Goal: Task Accomplishment & Management: Manage account settings

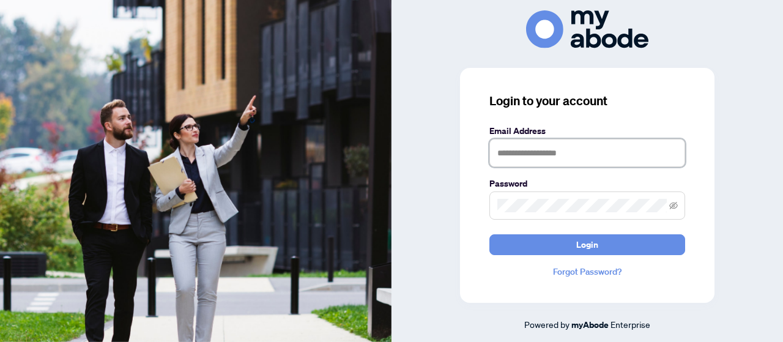
click at [638, 152] on input "text" at bounding box center [587, 153] width 196 height 28
type input "**********"
click at [489, 234] on button "Login" at bounding box center [587, 244] width 196 height 21
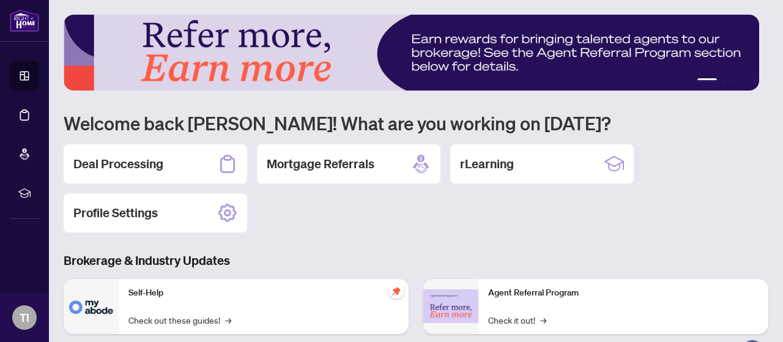
scroll to position [108, 0]
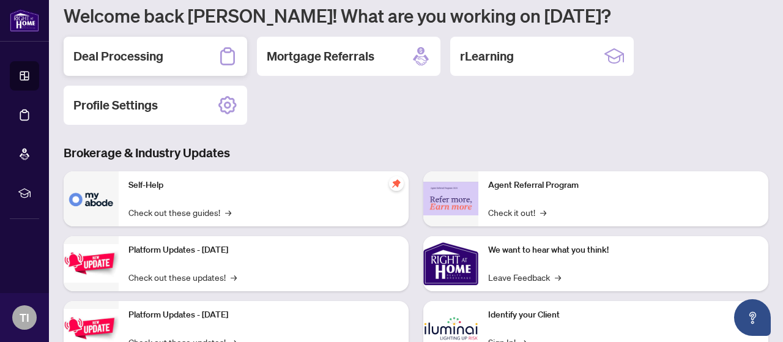
click at [177, 48] on div "Deal Processing" at bounding box center [156, 56] width 184 height 39
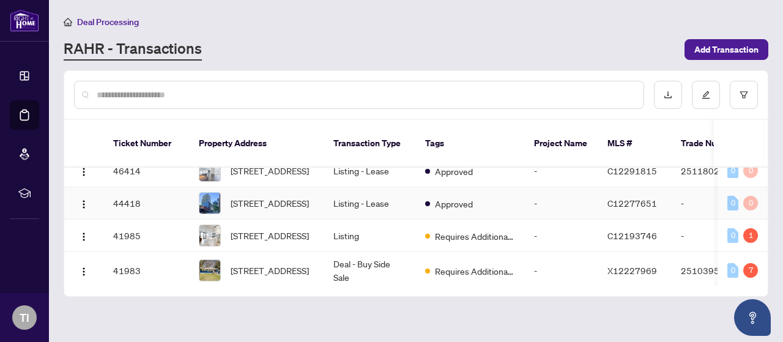
scroll to position [130, 0]
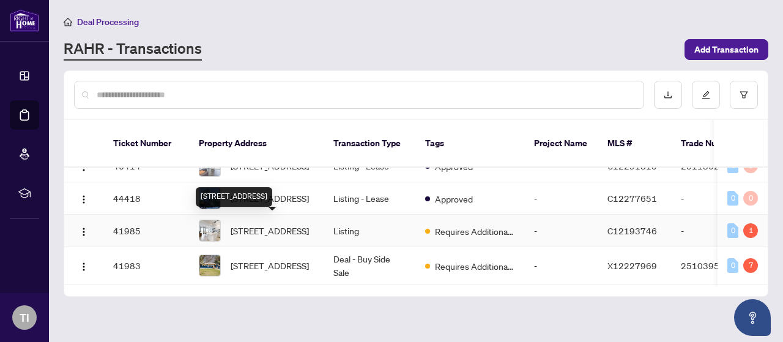
click at [260, 224] on span "1601-55 Ontario St, Toronto, Ontario M5A 0T8, Canada" at bounding box center [270, 230] width 78 height 13
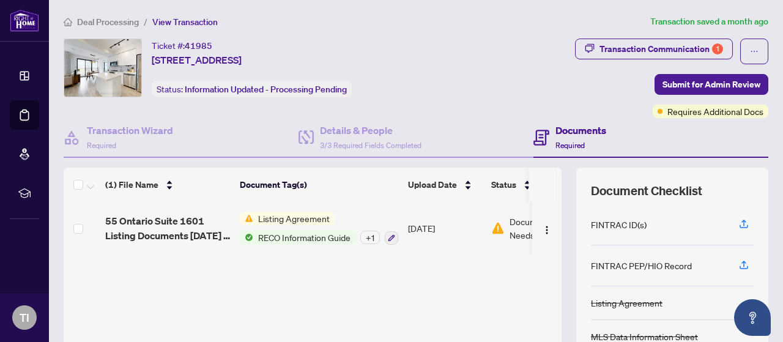
click at [322, 232] on span "RECO Information Guide" at bounding box center [304, 237] width 102 height 13
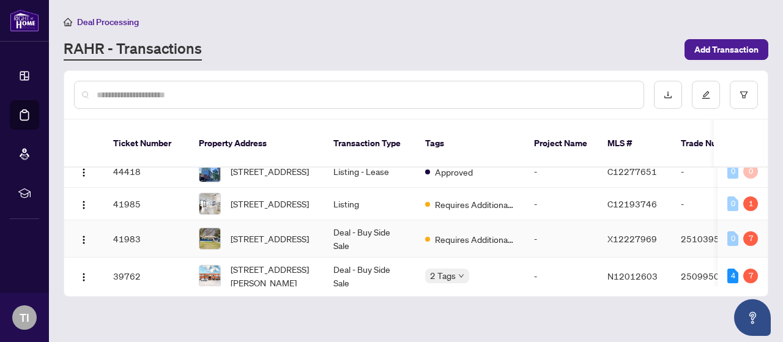
scroll to position [158, 0]
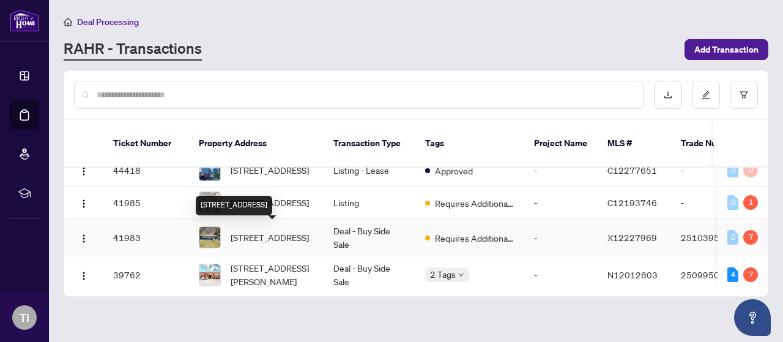
click at [302, 233] on span "664 Geneva St, St. Catharines, Ontario L2N 2J8, Canada" at bounding box center [270, 237] width 78 height 13
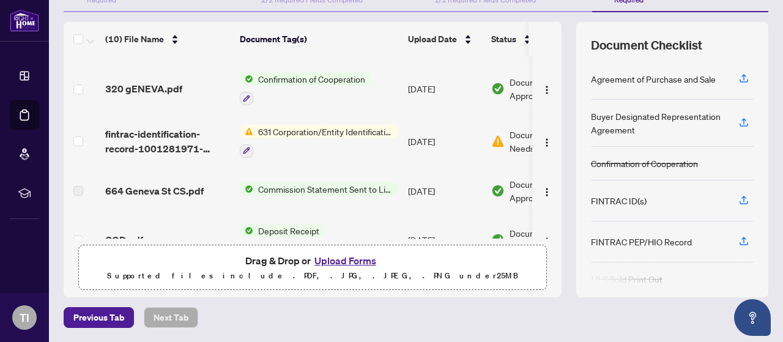
scroll to position [102, 0]
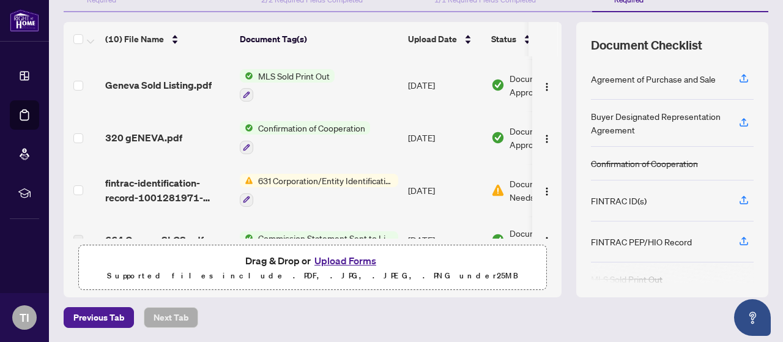
click at [350, 176] on span "631 Corporation/Entity Identification InformationRecord" at bounding box center [325, 180] width 145 height 13
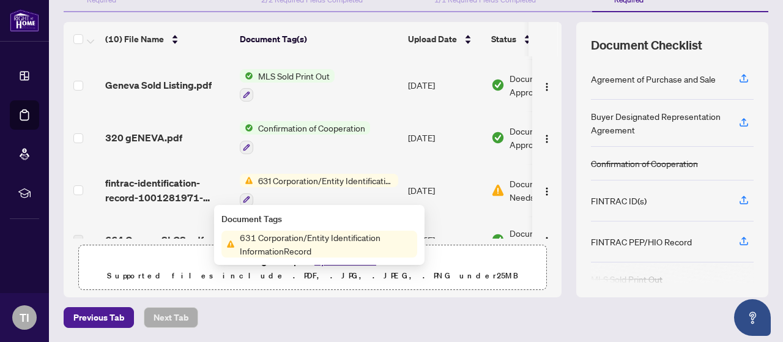
click at [288, 245] on span "631 Corporation/Entity Identification InformationRecord" at bounding box center [326, 244] width 182 height 27
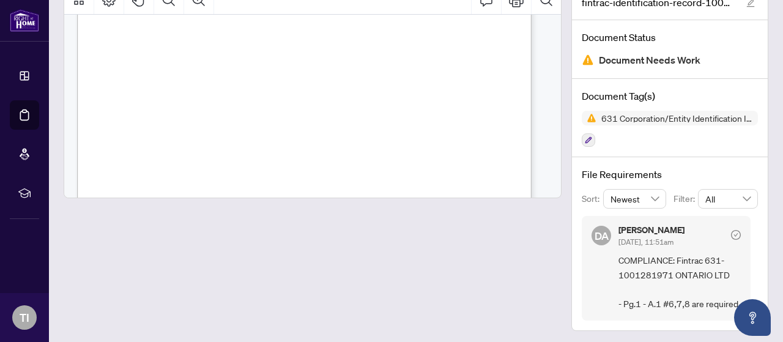
scroll to position [1341, 0]
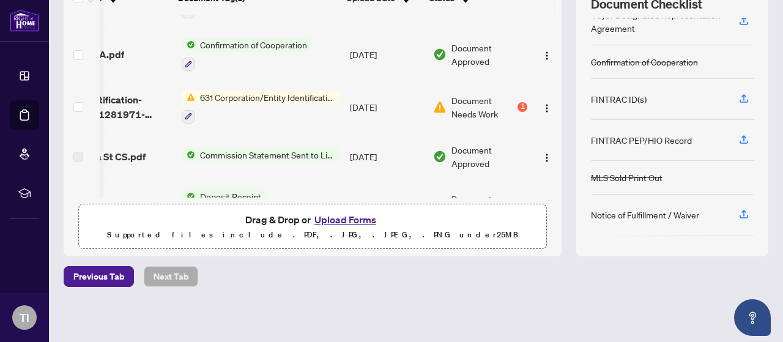
click at [518, 103] on div "1" at bounding box center [523, 107] width 10 height 10
